Goal: Task Accomplishment & Management: Complete application form

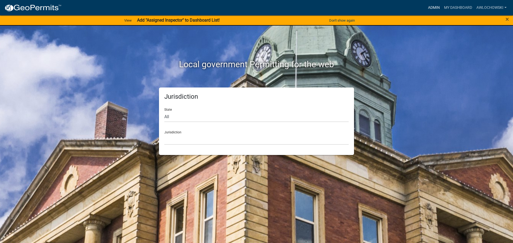
click at [433, 6] on link "Admin" at bounding box center [434, 8] width 16 height 10
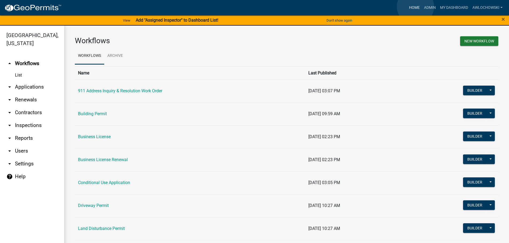
click at [415, 7] on link "Home" at bounding box center [414, 8] width 15 height 10
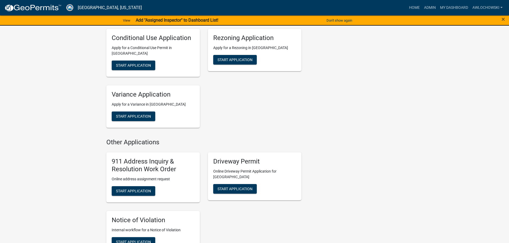
scroll to position [508, 0]
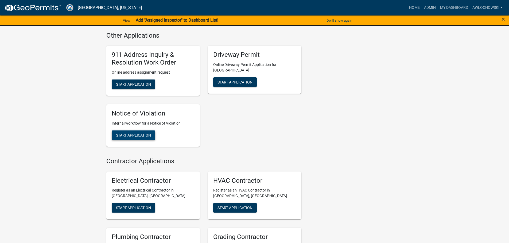
click at [138, 133] on span "Start Application" at bounding box center [133, 135] width 35 height 4
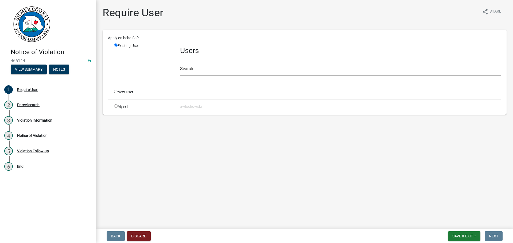
click at [116, 106] on input "radio" at bounding box center [115, 105] width 3 height 3
radio input "true"
radio input "false"
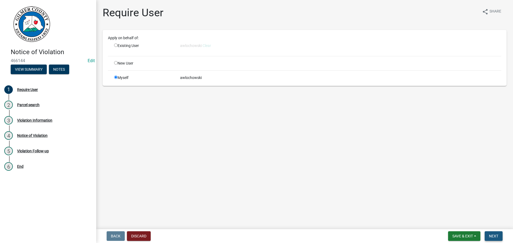
click at [492, 236] on span "Next" at bounding box center [493, 236] width 9 height 4
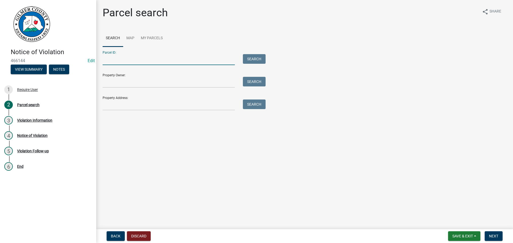
click at [107, 60] on input "Parcel ID:" at bounding box center [169, 59] width 132 height 11
type input "3021 060"
click at [252, 56] on button "Search" at bounding box center [254, 59] width 23 height 10
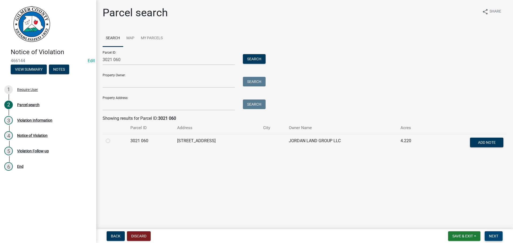
click at [492, 235] on span "Next" at bounding box center [493, 236] width 9 height 4
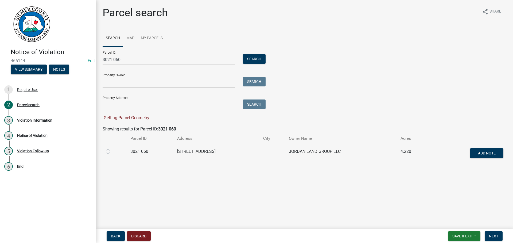
click at [112, 149] on label at bounding box center [112, 149] width 0 height 0
click at [112, 151] on 060 "radio" at bounding box center [113, 150] width 3 height 3
radio 060 "true"
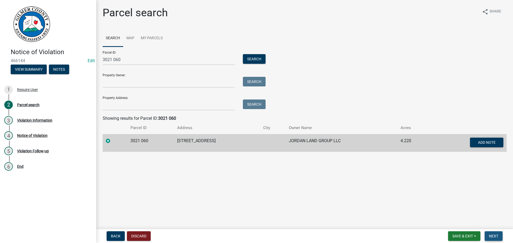
click at [493, 237] on span "Next" at bounding box center [493, 236] width 9 height 4
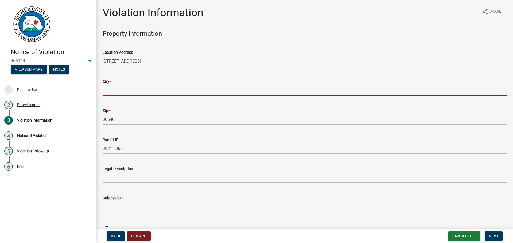
click at [105, 90] on input "City *" at bounding box center [305, 90] width 404 height 11
type input "Ellijay"
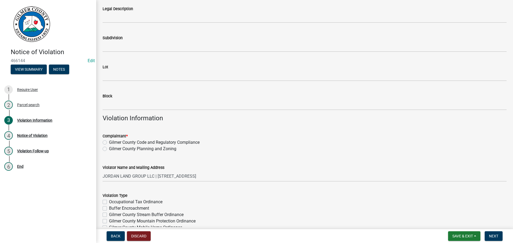
scroll to position [187, 0]
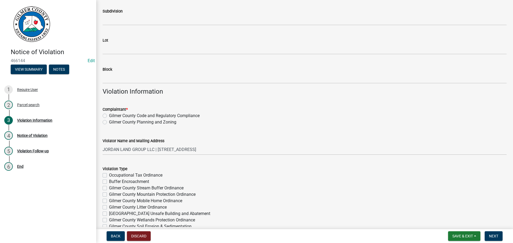
click at [109, 115] on label "Gilmer County Code and Regulatory Compliance" at bounding box center [154, 116] width 91 height 6
click at [109, 115] on input "Gilmer County Code and Regulatory Compliance" at bounding box center [110, 114] width 3 height 3
radio input "true"
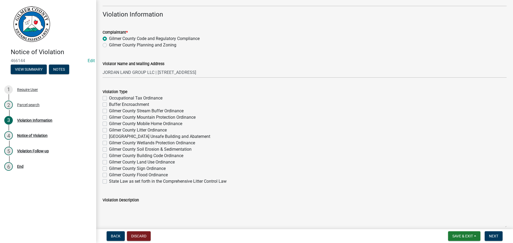
scroll to position [267, 0]
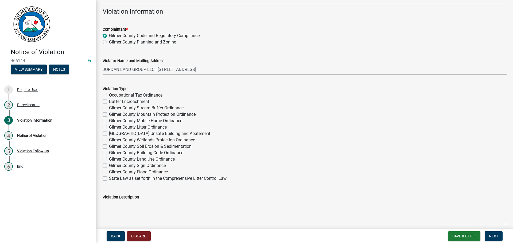
click at [109, 108] on label "Gilmer County Stream Buffer Ordinance" at bounding box center [146, 108] width 75 height 6
click at [109, 108] on input "Gilmer County Stream Buffer Ordinance" at bounding box center [110, 106] width 3 height 3
checkbox input "true"
checkbox input "false"
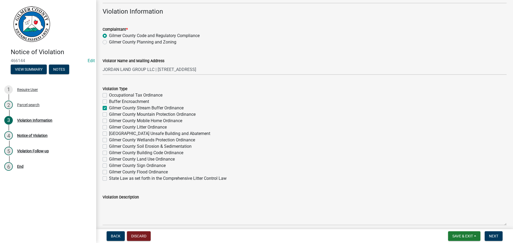
checkbox input "true"
checkbox input "false"
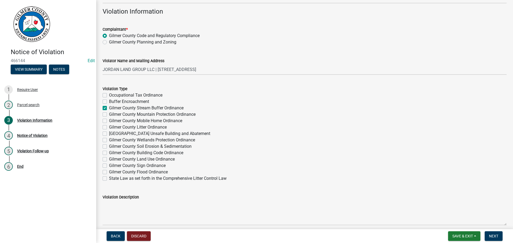
checkbox input "false"
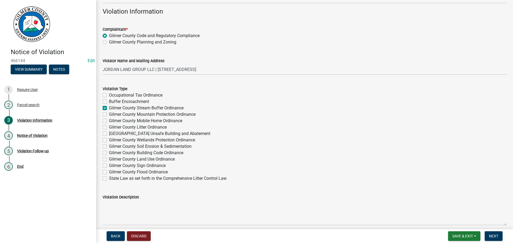
checkbox input "false"
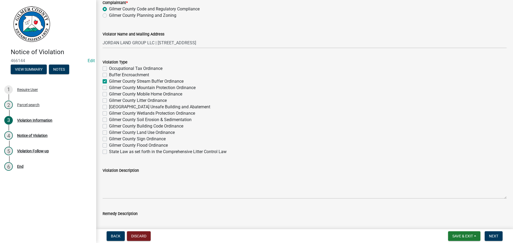
click at [109, 119] on label "Gilmer County Soil Erosion & Sedimentation" at bounding box center [150, 120] width 83 height 6
click at [109, 119] on input "Gilmer County Soil Erosion & Sedimentation" at bounding box center [110, 118] width 3 height 3
checkbox input "true"
checkbox input "false"
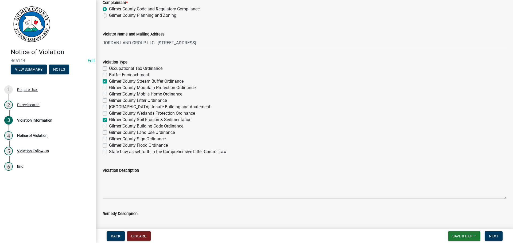
checkbox input "true"
checkbox input "false"
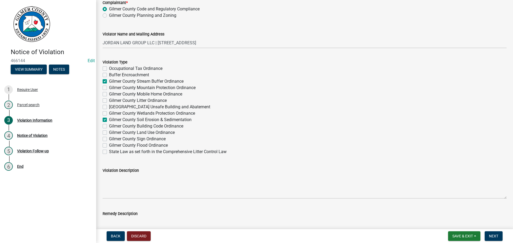
checkbox input "false"
checkbox input "true"
checkbox input "false"
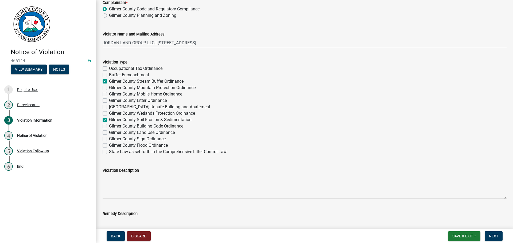
checkbox input "false"
click at [109, 126] on label "Gilmer County Building Code Ordinance" at bounding box center [146, 126] width 74 height 6
click at [109, 126] on input "Gilmer County Building Code Ordinance" at bounding box center [110, 124] width 3 height 3
checkbox input "true"
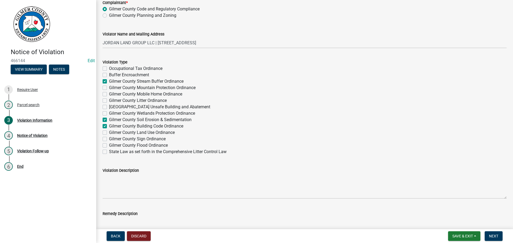
checkbox input "false"
checkbox input "true"
checkbox input "false"
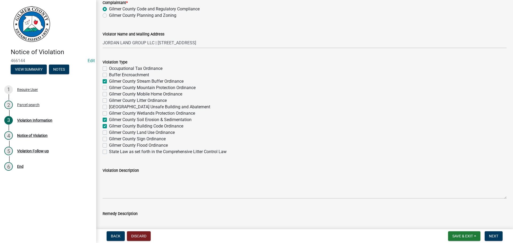
checkbox input "false"
checkbox input "true"
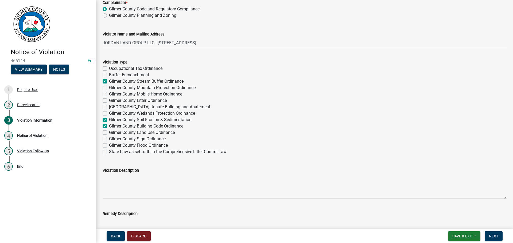
checkbox input "false"
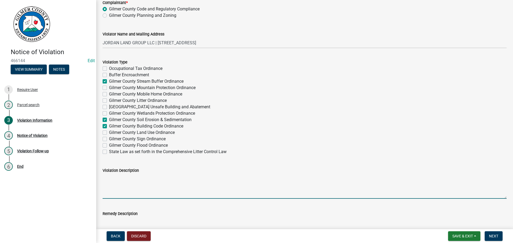
click at [107, 175] on textarea "Violation Description" at bounding box center [305, 186] width 404 height 25
click at [103, 177] on textarea "Sediment from job flowing into state waters, a violation of [US_STATE] Law and …" at bounding box center [305, 186] width 404 height 25
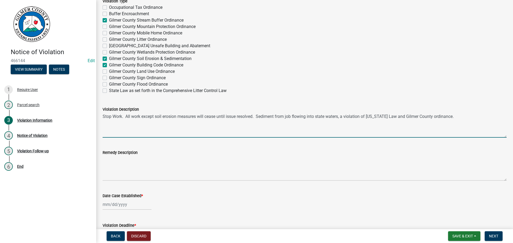
scroll to position [374, 0]
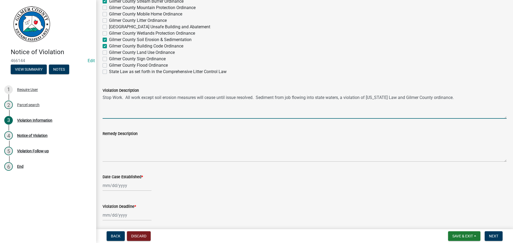
type textarea "Stop Work. All work except soil erosion measures will cease until issue resolve…"
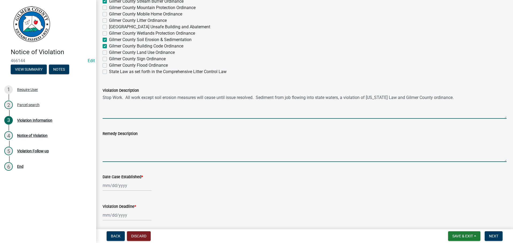
click at [105, 141] on textarea "Remedy Description" at bounding box center [305, 149] width 404 height 25
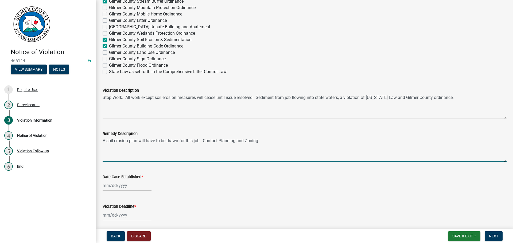
click at [179, 141] on textarea "A soil erosion plan will have to be drawn for this job. Contact Planning and Zo…" at bounding box center [305, 149] width 404 height 25
drag, startPoint x: 300, startPoint y: 141, endPoint x: 304, endPoint y: 141, distance: 4.5
click at [301, 141] on textarea "A soil erosion plan will have to be drawn and implemented for this job. Contact…" at bounding box center [305, 149] width 404 height 25
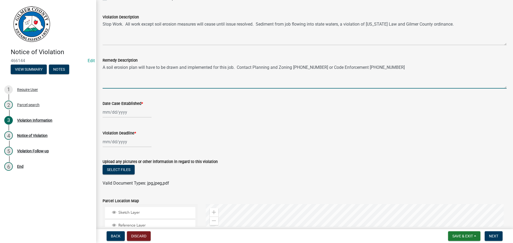
scroll to position [454, 0]
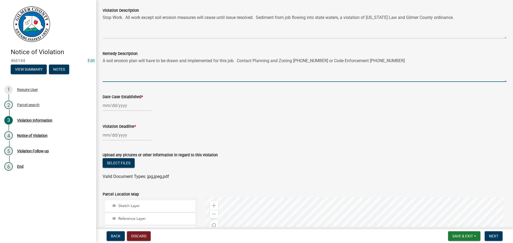
type textarea "A soil erosion plan will have to be drawn and implemented for this job. Contact…"
select select "8"
select select "2025"
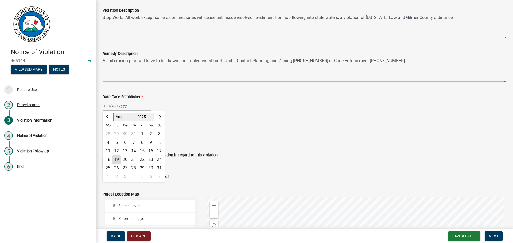
click at [120, 106] on div "[PERSON_NAME] Feb Mar Apr [PERSON_NAME][DATE] Oct Nov [DATE] 1526 1527 1528 152…" at bounding box center [127, 105] width 49 height 11
click at [115, 158] on div "19" at bounding box center [116, 159] width 9 height 9
type input "[DATE]"
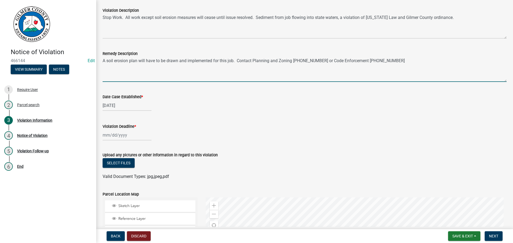
click at [237, 60] on textarea "A soil erosion plan will have to be drawn and implemented for this job. Contact…" at bounding box center [305, 69] width 404 height 25
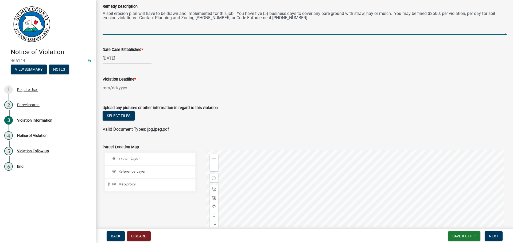
scroll to position [534, 0]
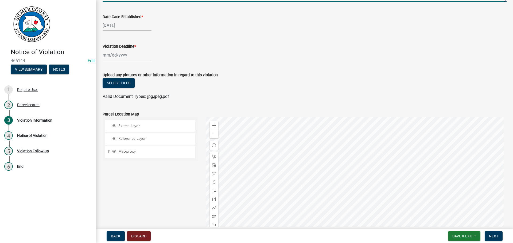
type textarea "A soil erosion plan will have to be drawn and implemented for this job. You hav…"
click at [115, 56] on div at bounding box center [127, 55] width 49 height 11
select select "8"
select select "2025"
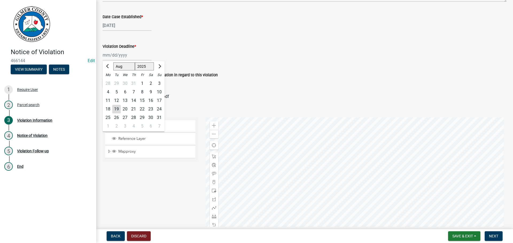
click at [125, 116] on div "27" at bounding box center [125, 118] width 9 height 9
type input "[DATE]"
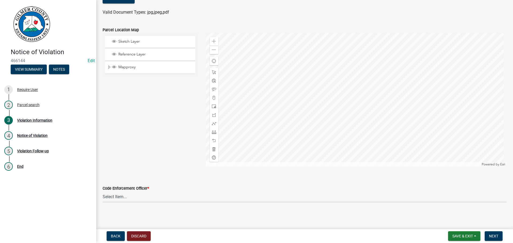
scroll to position [620, 0]
click at [111, 195] on select "Select Item... [PERSON_NAME] [PERSON_NAME] [PERSON_NAME] [PERSON_NAME] [PERSON_…" at bounding box center [305, 196] width 404 height 11
click at [103, 191] on select "Select Item... [PERSON_NAME] [PERSON_NAME] [PERSON_NAME] [PERSON_NAME] [PERSON_…" at bounding box center [305, 196] width 404 height 11
select select "f3ceb3fd-6d25-43c8-a8d6-5ddeb18f621b"
click at [495, 235] on span "Next" at bounding box center [493, 236] width 9 height 4
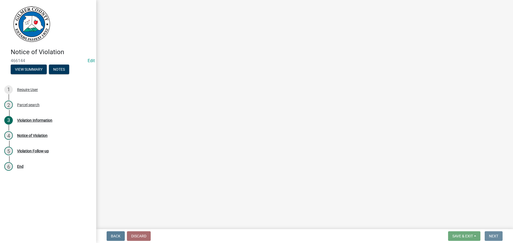
scroll to position [0, 0]
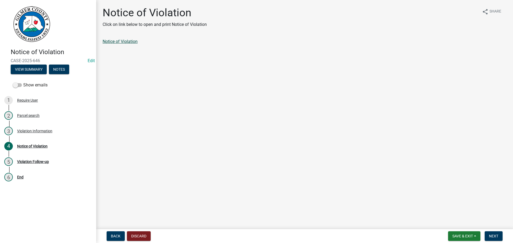
click at [125, 41] on link "Notice of Violation" at bounding box center [120, 41] width 35 height 5
